Goal: Transaction & Acquisition: Book appointment/travel/reservation

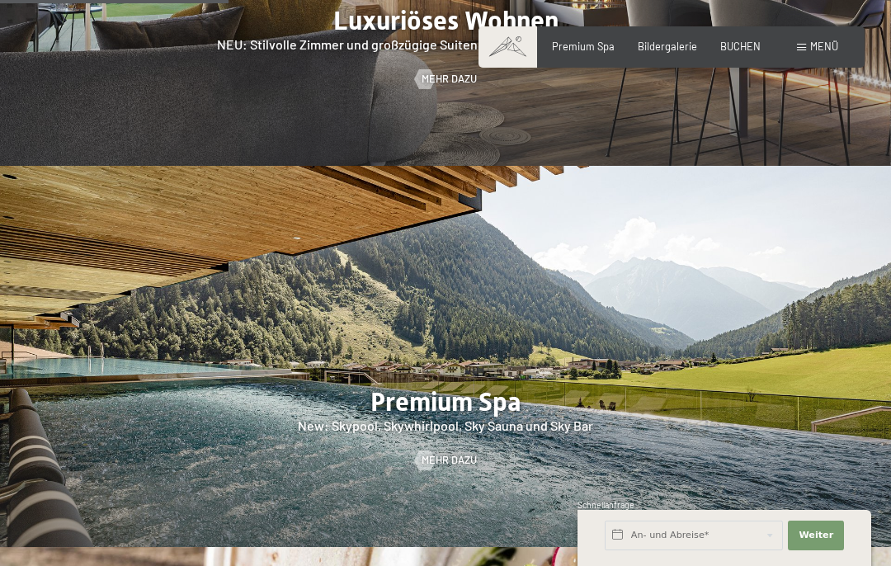
scroll to position [1634, 0]
click at [725, 51] on div "BUCHEN" at bounding box center [740, 47] width 40 height 15
click at [732, 46] on span "BUCHEN" at bounding box center [740, 46] width 40 height 13
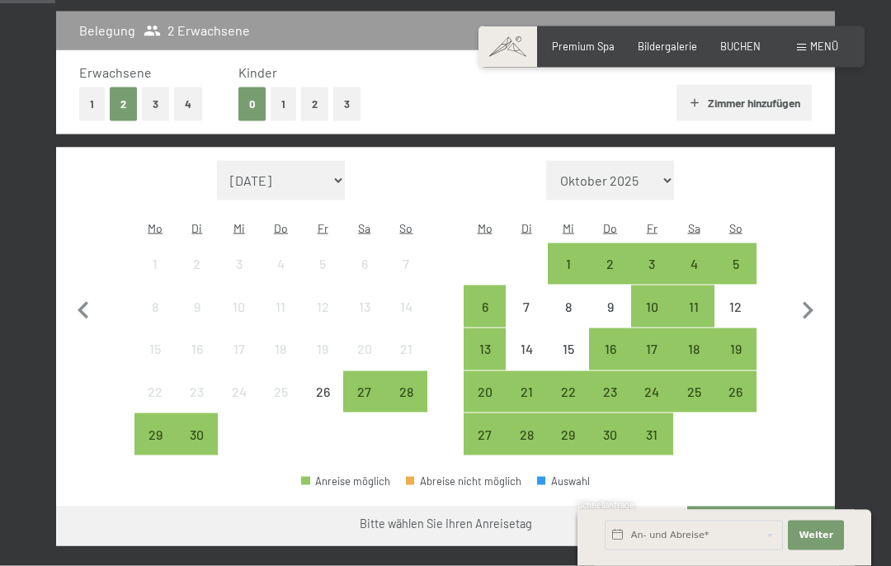
scroll to position [362, 0]
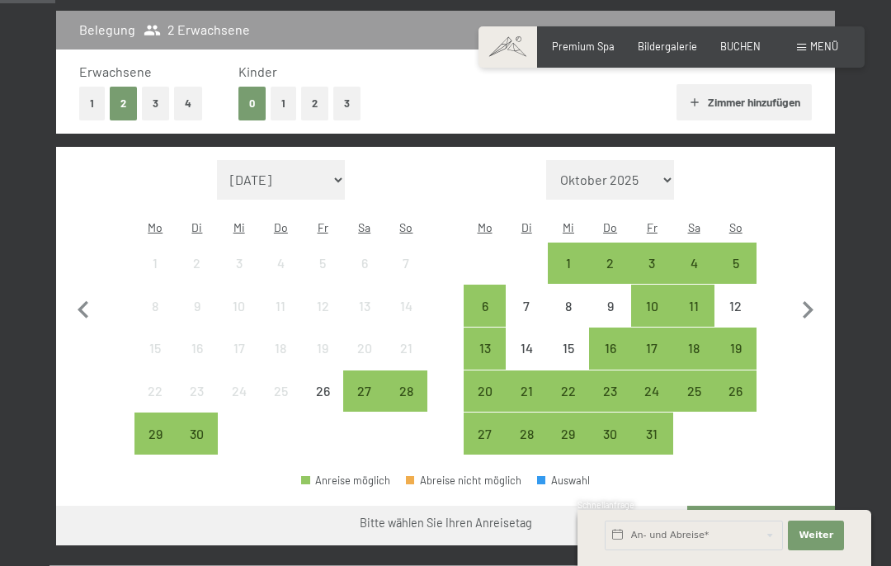
click at [654, 256] on div "3" at bounding box center [652, 275] width 39 height 39
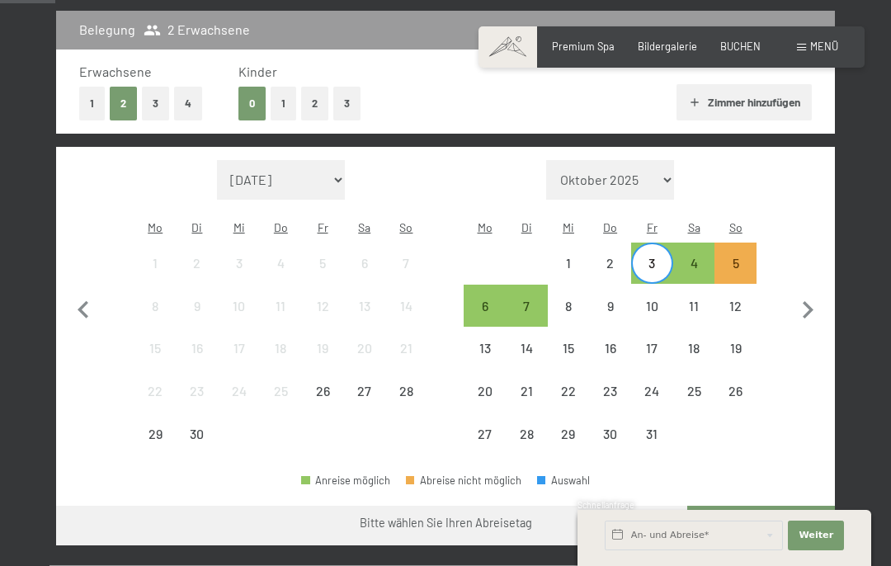
click at [648, 300] on div "10" at bounding box center [652, 318] width 39 height 39
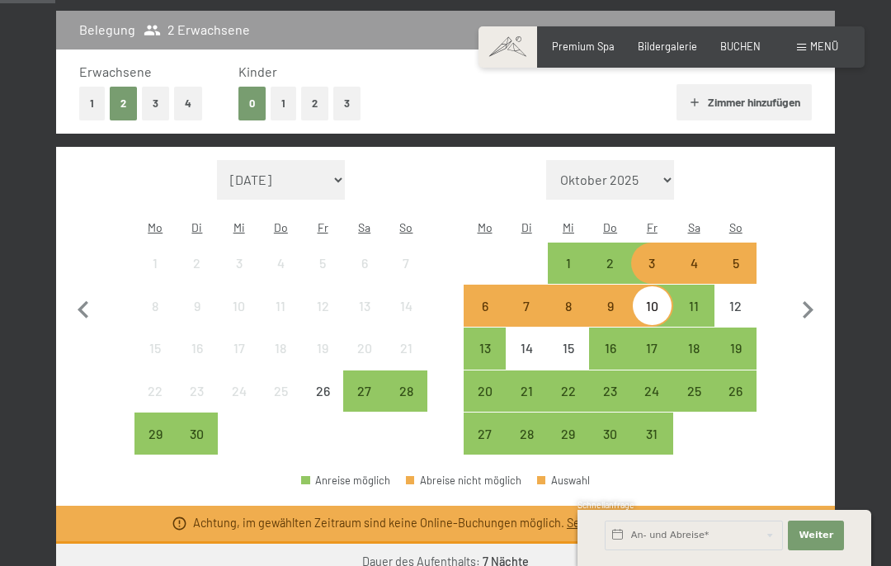
click at [660, 299] on div "10" at bounding box center [652, 318] width 39 height 39
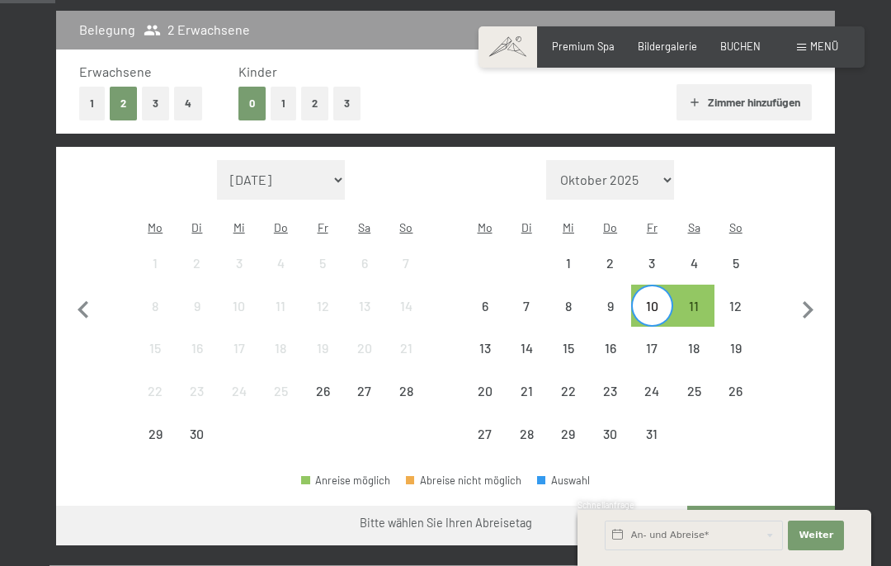
click at [545, 299] on div "7" at bounding box center [526, 318] width 39 height 39
click at [487, 299] on div "6" at bounding box center [484, 318] width 39 height 39
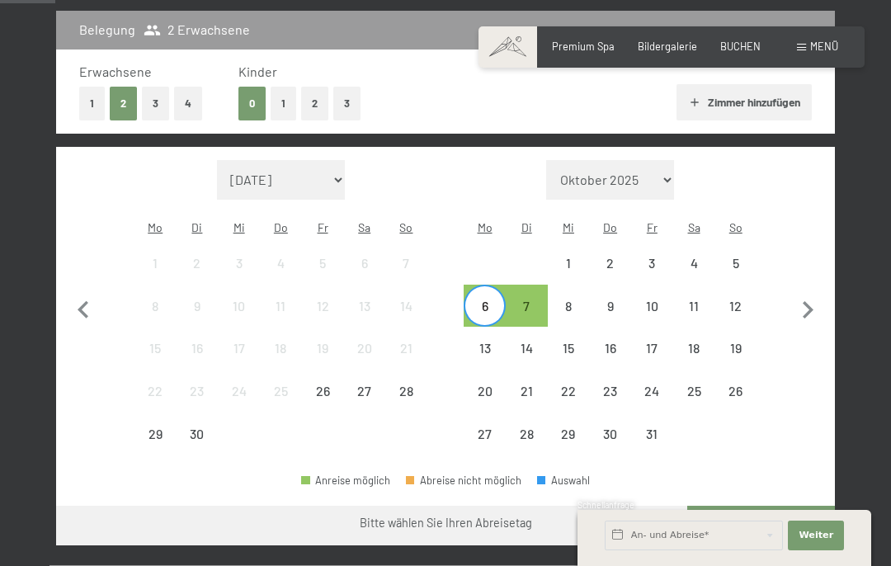
click at [653, 299] on div "10" at bounding box center [652, 318] width 39 height 39
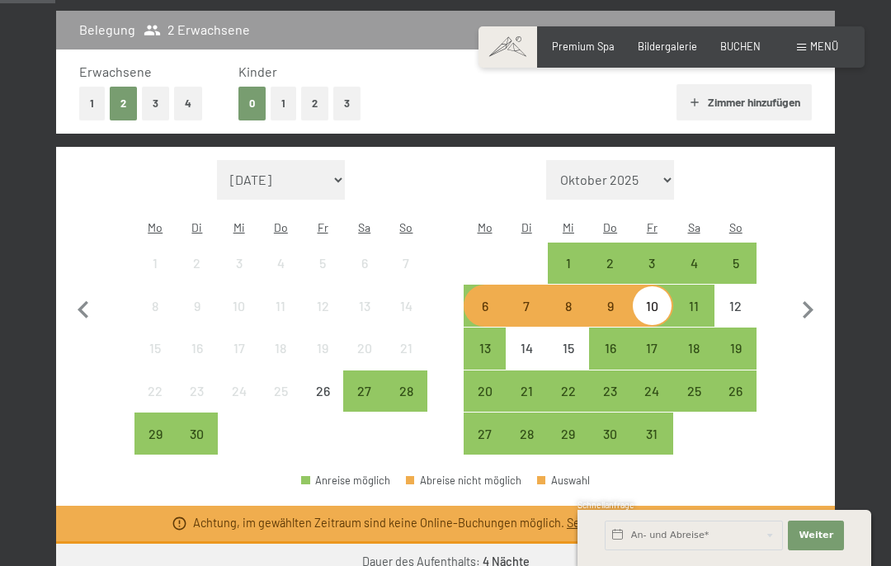
click at [735, 244] on div "5" at bounding box center [735, 263] width 39 height 39
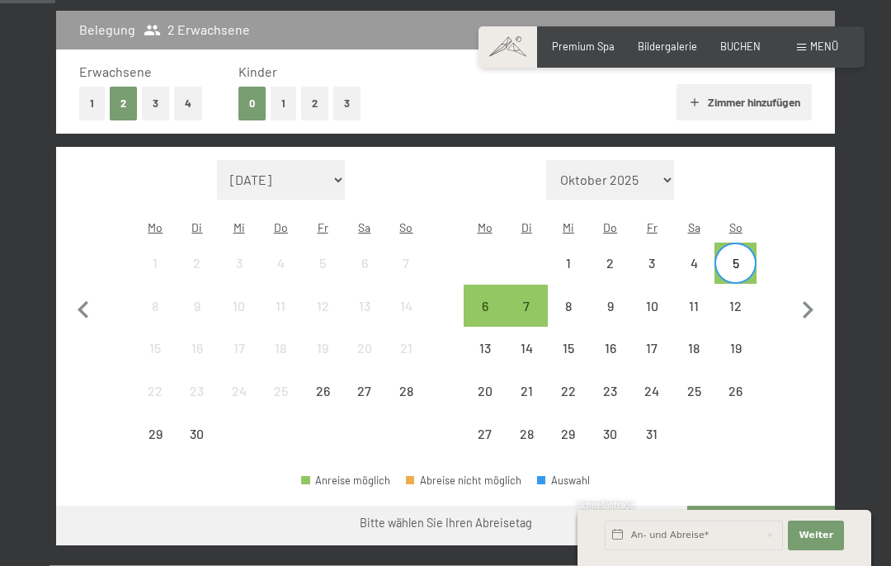
click at [538, 299] on div "7" at bounding box center [526, 318] width 39 height 39
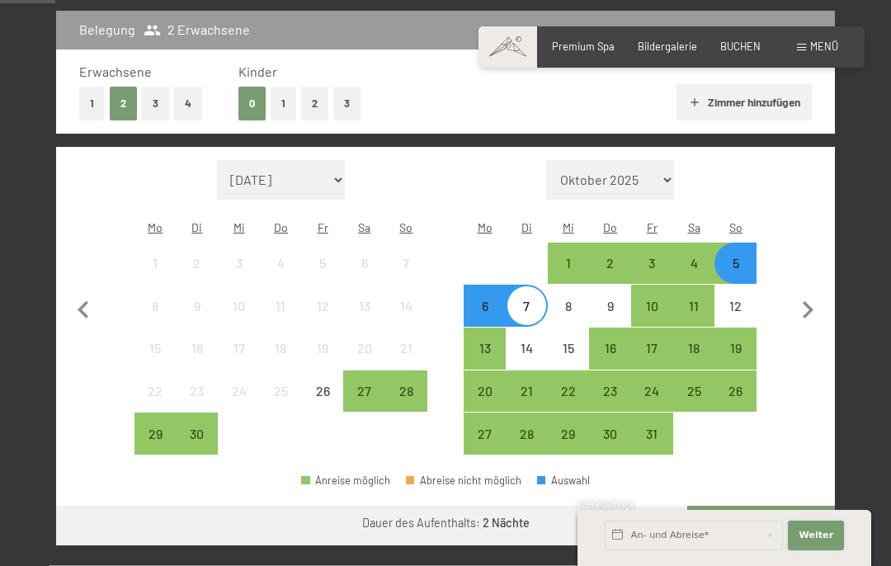
click at [808, 547] on button "Weiter Adressfelder ausblenden" at bounding box center [816, 535] width 56 height 30
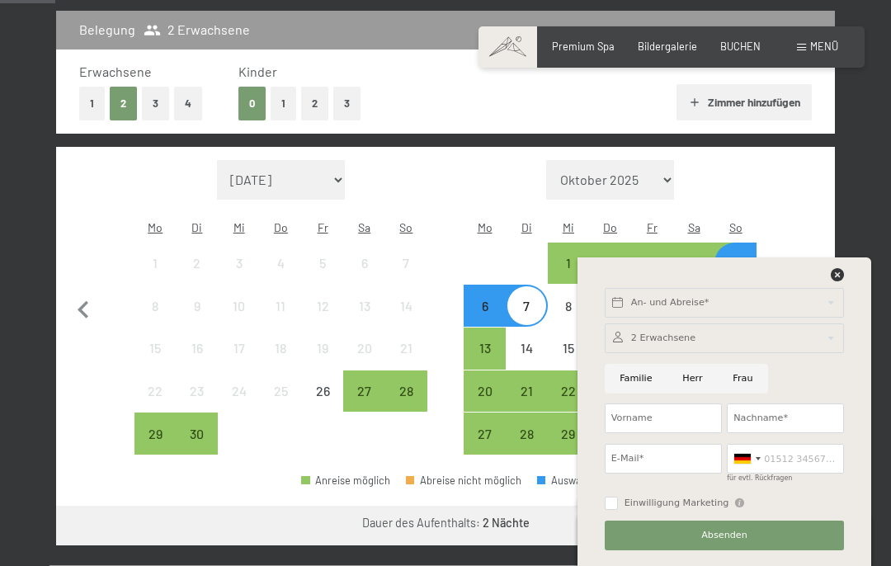
click at [232, 286] on div "10" at bounding box center [238, 305] width 39 height 39
click at [831, 269] on icon at bounding box center [836, 274] width 13 height 13
